Goal: Find specific page/section: Locate a particular part of the current website

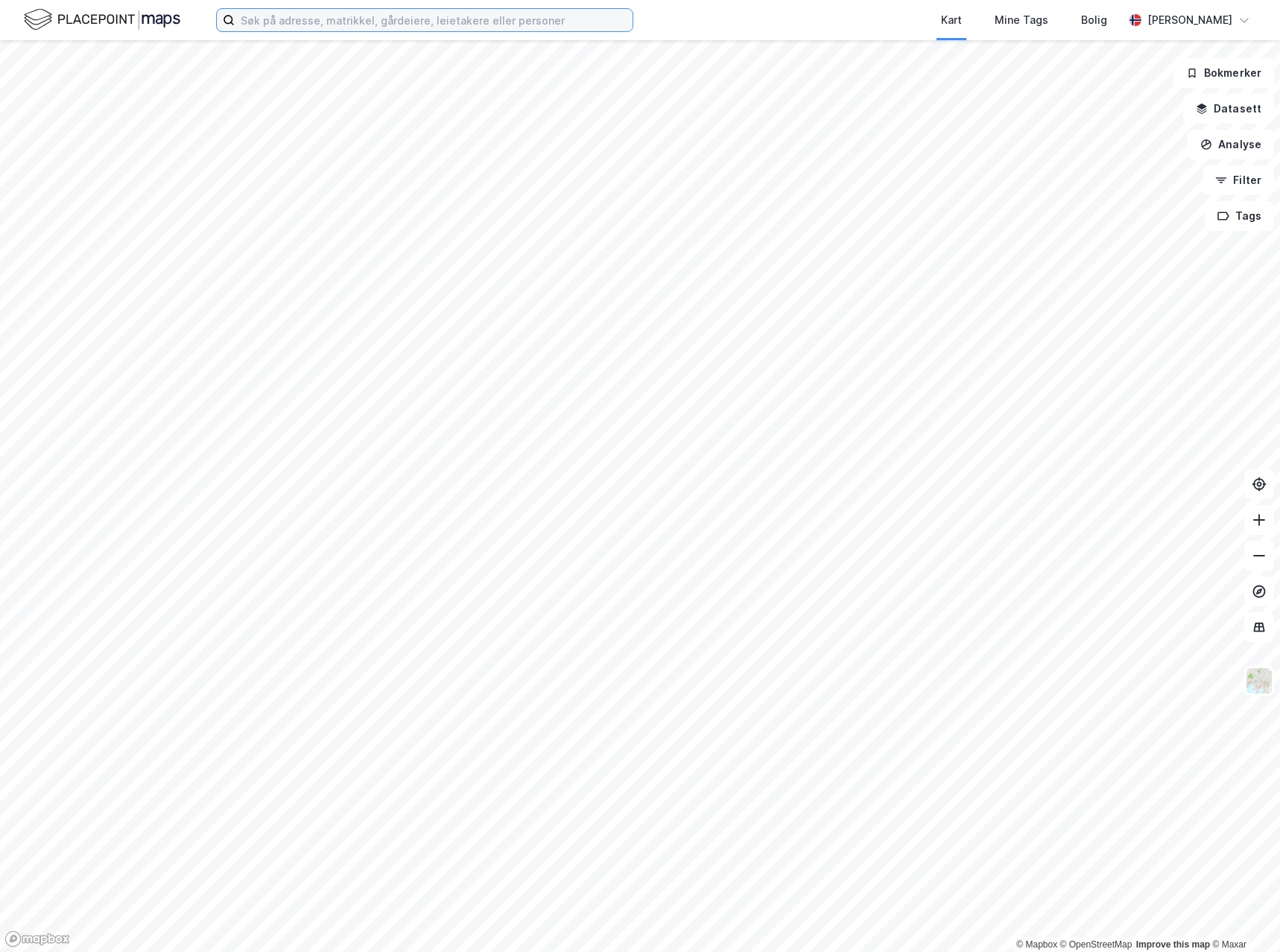
click at [437, 26] on input at bounding box center [434, 20] width 398 height 22
paste input "STASJONSVEGEN 3A"
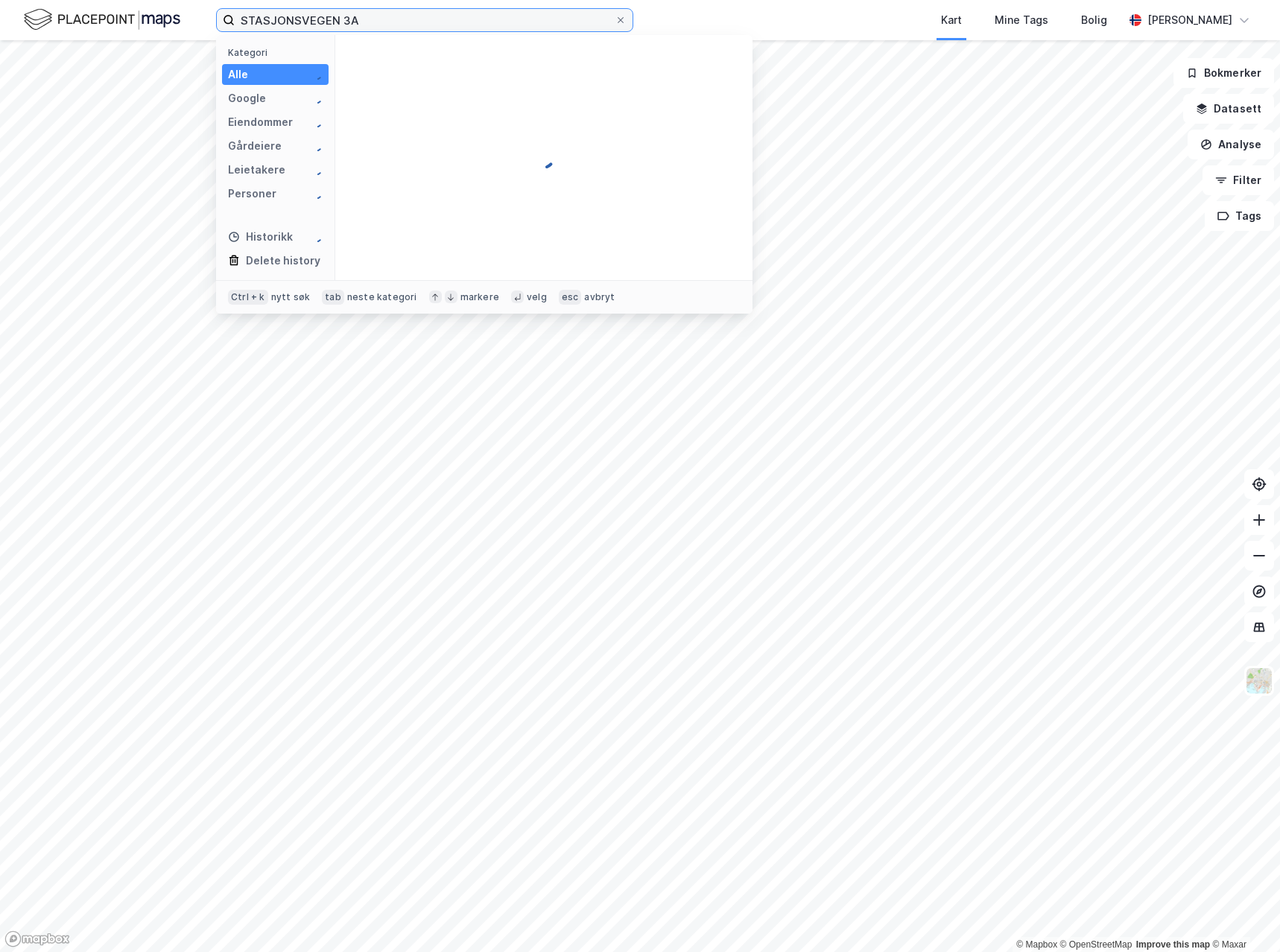
type input "STASJONSVEGEN 3A"
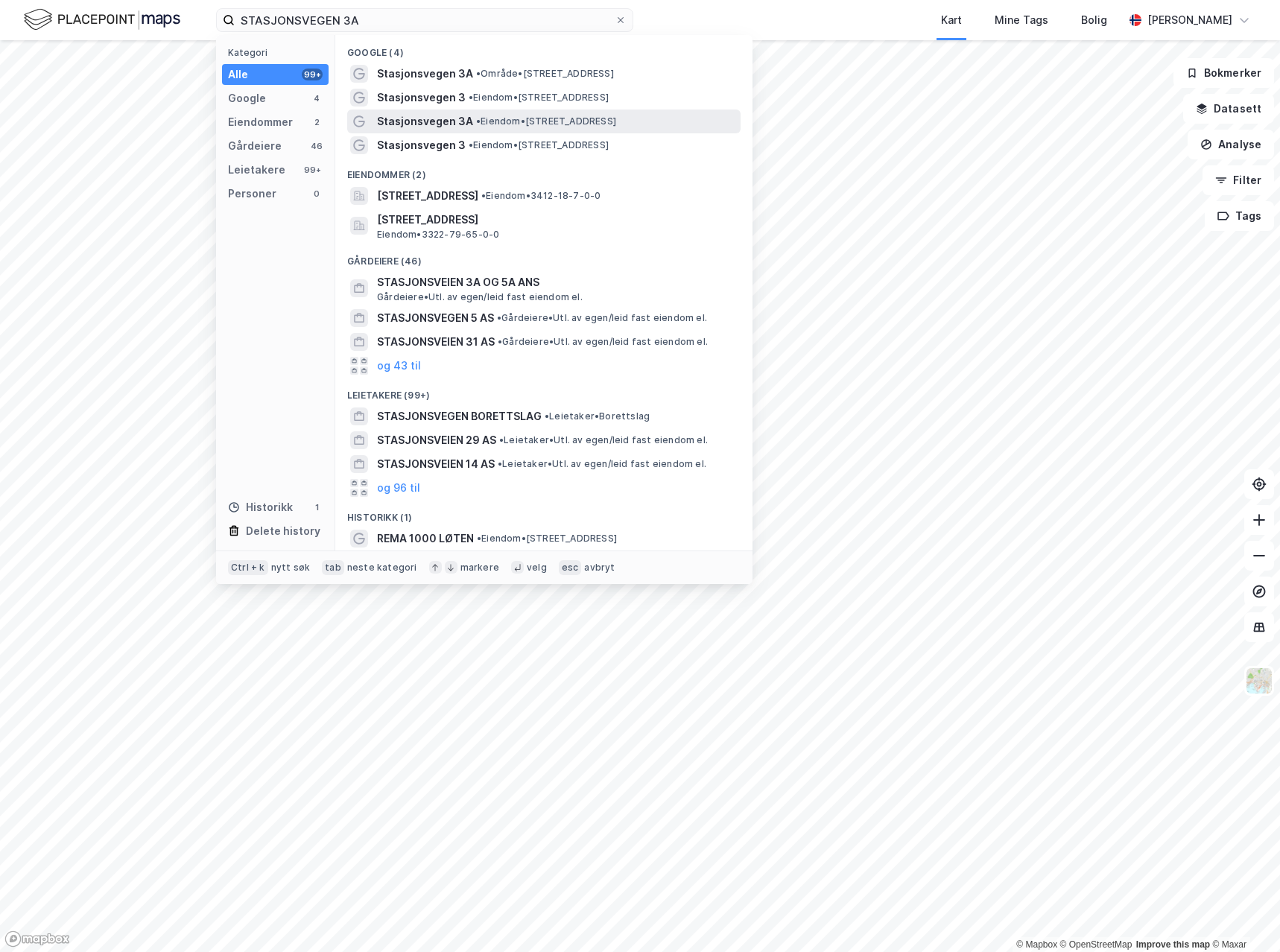
click at [429, 118] on span "Stasjonsvegen 3A" at bounding box center [424, 121] width 96 height 17
